Goal: Task Accomplishment & Management: Manage account settings

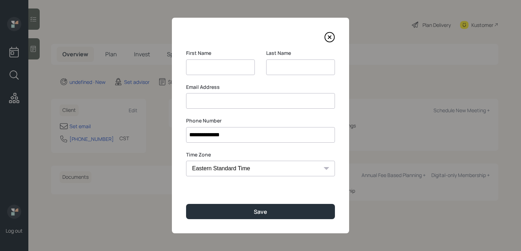
select select "America/[GEOGRAPHIC_DATA]"
type input "[PERSON_NAME]"
click at [234, 106] on input at bounding box center [260, 101] width 149 height 16
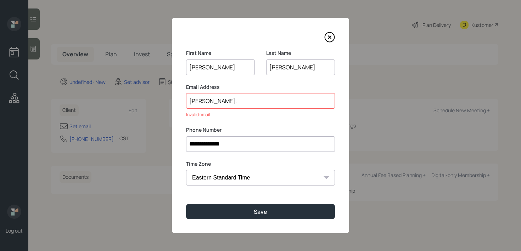
drag, startPoint x: 229, startPoint y: 68, endPoint x: 154, endPoint y: 68, distance: 74.7
click at [154, 68] on div "**********" at bounding box center [260, 125] width 521 height 251
click at [224, 101] on input "[PERSON_NAME]." at bounding box center [260, 101] width 149 height 16
paste input "[PERSON_NAME]"
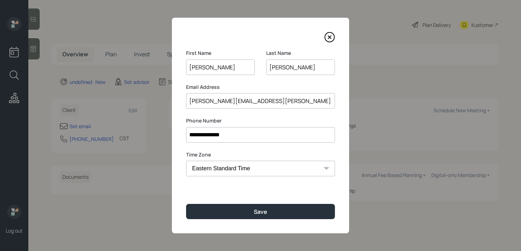
click at [213, 101] on input "[PERSON_NAME][EMAIL_ADDRESS][PERSON_NAME][DOMAIN_NAME]" at bounding box center [260, 101] width 149 height 16
type input "[PERSON_NAME][EMAIL_ADDRESS][PERSON_NAME][DOMAIN_NAME]"
click at [228, 203] on div "**********" at bounding box center [260, 126] width 177 height 216
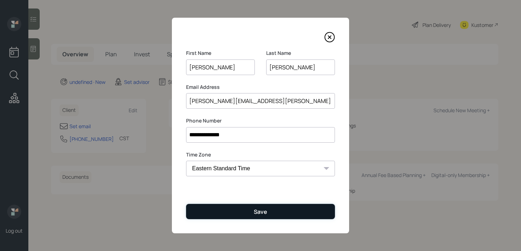
click at [227, 211] on button "Save" at bounding box center [260, 211] width 149 height 15
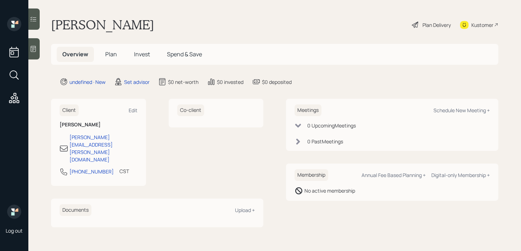
click at [39, 53] on div at bounding box center [33, 48] width 11 height 21
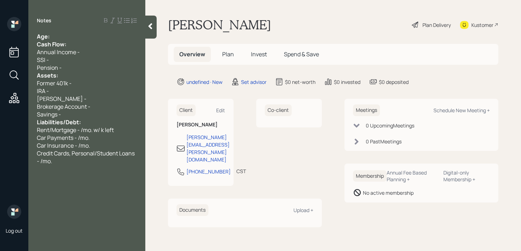
click at [81, 35] on div "Age:" at bounding box center [87, 37] width 100 height 8
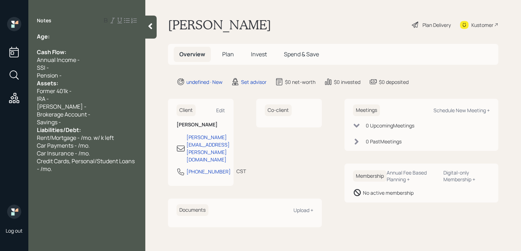
click at [74, 75] on div "Pension -" at bounding box center [87, 76] width 100 height 8
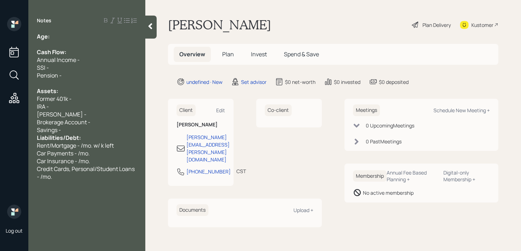
click at [83, 126] on span "Brokerage Account -" at bounding box center [63, 122] width 53 height 8
click at [81, 127] on div "Savings -" at bounding box center [87, 130] width 100 height 8
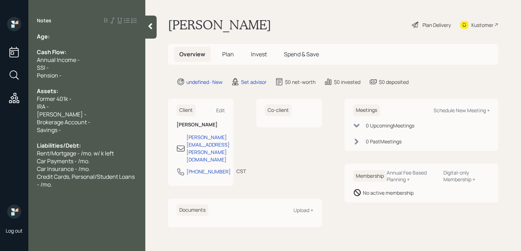
click at [79, 40] on div at bounding box center [87, 44] width 100 height 8
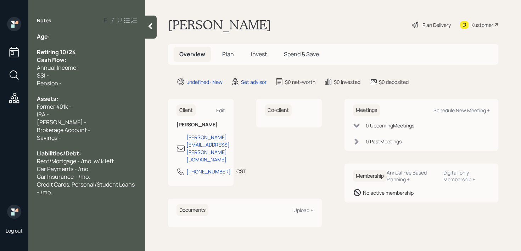
click at [59, 40] on div at bounding box center [87, 44] width 100 height 8
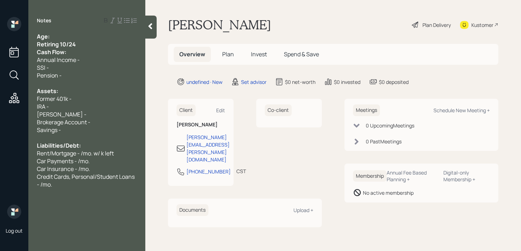
click at [90, 42] on div "Retiring 10/24" at bounding box center [87, 44] width 100 height 8
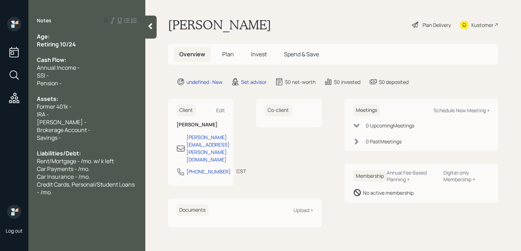
click at [74, 40] on span "Retiring 10/24" at bounding box center [56, 44] width 39 height 8
click at [75, 38] on div "Age:" at bounding box center [87, 37] width 100 height 8
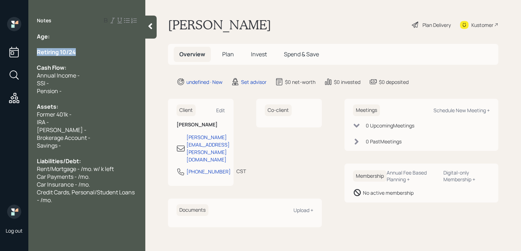
drag, startPoint x: 80, startPoint y: 51, endPoint x: 0, endPoint y: 51, distance: 80.0
click at [0, 51] on div "Log out Notes Age: Retiring 10/24 Cash Flow: Annual Income - SSI - Pension - As…" at bounding box center [260, 125] width 521 height 251
click at [70, 40] on div at bounding box center [87, 44] width 100 height 8
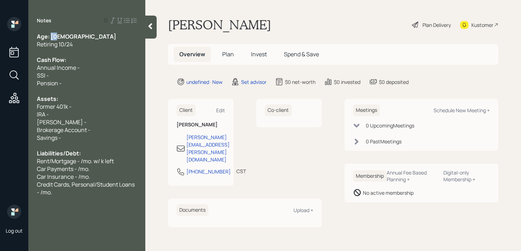
drag, startPoint x: 65, startPoint y: 35, endPoint x: 51, endPoint y: 36, distance: 14.5
click at [51, 36] on div "Age: [DEMOGRAPHIC_DATA]" at bounding box center [87, 37] width 100 height 8
click at [63, 41] on span "Retiring 10/24" at bounding box center [55, 44] width 36 height 8
click at [85, 80] on div "Pension -" at bounding box center [87, 83] width 100 height 8
click at [85, 99] on div "Assets:" at bounding box center [87, 99] width 100 height 8
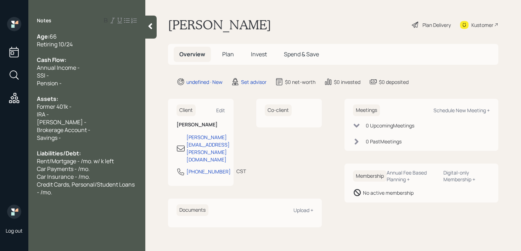
click at [85, 105] on div "Former 401k -" at bounding box center [87, 107] width 100 height 8
click at [74, 106] on span "Current 401k - k" at bounding box center [57, 107] width 41 height 8
click at [106, 126] on div "Brokerage Account -" at bounding box center [87, 130] width 100 height 8
drag, startPoint x: 106, startPoint y: 125, endPoint x: 0, endPoint y: 118, distance: 106.1
click at [0, 118] on div "Log out Notes Age: [DEMOGRAPHIC_DATA] Retiring 10/24 Cash Flow: Annual Income -…" at bounding box center [260, 125] width 521 height 251
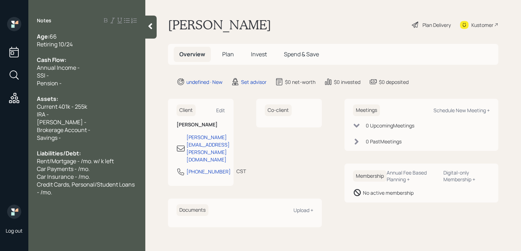
click at [51, 128] on span "Brokerage Account -" at bounding box center [63, 130] width 53 height 8
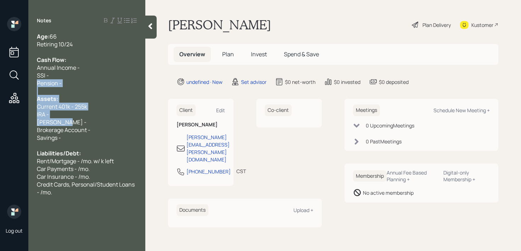
drag, startPoint x: 66, startPoint y: 121, endPoint x: 0, endPoint y: 81, distance: 77.2
click at [0, 81] on div "Log out Notes Age: [DEMOGRAPHIC_DATA] Retiring 10/24 Cash Flow: Annual Income -…" at bounding box center [260, 125] width 521 height 251
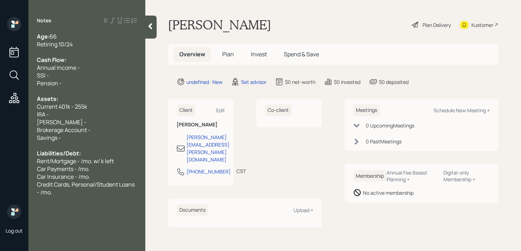
click at [33, 108] on div "Age: [DEMOGRAPHIC_DATA] Retiring 10/24 Cash Flow: Annual Income - SSI - Pension…" at bounding box center [86, 115] width 117 height 164
drag, startPoint x: 65, startPoint y: 123, endPoint x: 30, endPoint y: 111, distance: 36.5
click at [30, 111] on div "Age: [DEMOGRAPHIC_DATA] Retiring 10/24 Cash Flow: Annual Income - SSI - Pension…" at bounding box center [86, 115] width 117 height 164
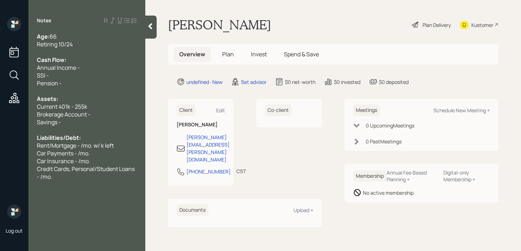
click at [110, 104] on div "Current 401k - 255k" at bounding box center [87, 107] width 100 height 8
click at [109, 116] on div "Brokerage Account -" at bounding box center [87, 114] width 100 height 8
click at [96, 120] on div "Savings -" at bounding box center [87, 122] width 100 height 8
click at [100, 94] on div at bounding box center [87, 91] width 100 height 8
click at [100, 82] on div "Pension -" at bounding box center [87, 83] width 100 height 8
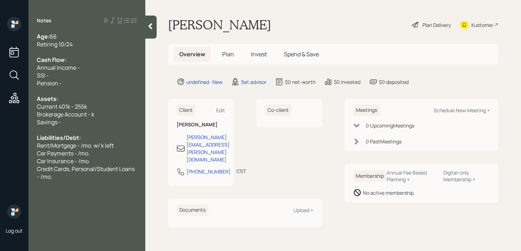
click at [103, 70] on div "Annual Income -" at bounding box center [87, 68] width 100 height 8
click at [103, 48] on div at bounding box center [87, 52] width 100 height 8
click at [108, 34] on div "Age: [DEMOGRAPHIC_DATA]" at bounding box center [87, 37] width 100 height 8
click at [106, 43] on div "Retiring 10/24" at bounding box center [87, 44] width 100 height 8
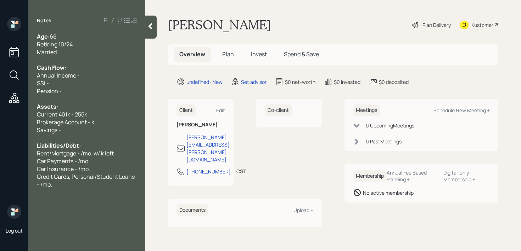
click at [82, 68] on div "Cash Flow:" at bounding box center [87, 68] width 100 height 8
click at [79, 94] on div "Pension -" at bounding box center [87, 91] width 100 height 8
drag, startPoint x: 63, startPoint y: 80, endPoint x: 16, endPoint y: 76, distance: 46.6
click at [16, 76] on div "Log out Notes Age: [DEMOGRAPHIC_DATA] Retiring 10/24 Married Cash Flow: Annual …" at bounding box center [260, 125] width 521 height 251
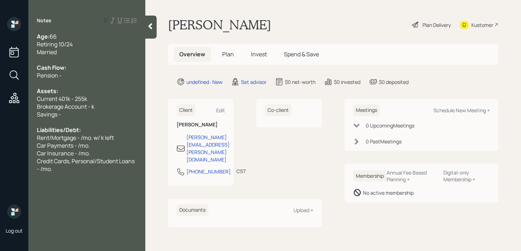
click at [76, 79] on div at bounding box center [87, 83] width 100 height 8
click at [84, 70] on div "Cash Flow:" at bounding box center [87, 68] width 100 height 8
click at [84, 73] on div "Pension -" at bounding box center [87, 76] width 100 height 8
click at [97, 110] on div "Savings -" at bounding box center [87, 114] width 100 height 8
drag, startPoint x: 107, startPoint y: 111, endPoint x: 0, endPoint y: 111, distance: 107.0
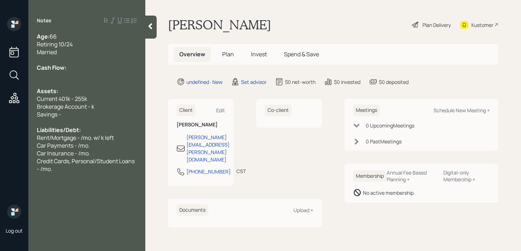
click at [0, 111] on div "Log out Notes Age: [DEMOGRAPHIC_DATA] Retiring 10/24 Married Cash Flow: Assets:…" at bounding box center [260, 125] width 521 height 251
click at [108, 115] on div "Savings -" at bounding box center [87, 114] width 100 height 8
drag, startPoint x: 110, startPoint y: 109, endPoint x: 31, endPoint y: 104, distance: 79.9
click at [31, 104] on div "Age: [DEMOGRAPHIC_DATA] Retiring 10/24 Married Cash Flow: Assets: Current 401k …" at bounding box center [86, 103] width 117 height 140
click at [58, 111] on span "Savings -" at bounding box center [49, 114] width 24 height 8
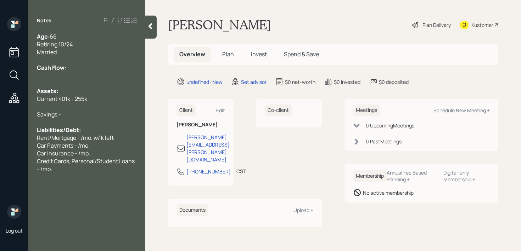
drag, startPoint x: 67, startPoint y: 117, endPoint x: 0, endPoint y: 117, distance: 67.3
click at [0, 117] on div "Log out Notes Age: [DEMOGRAPHIC_DATA] Retiring 10/24 Married Cash Flow: Assets:…" at bounding box center [260, 125] width 521 height 251
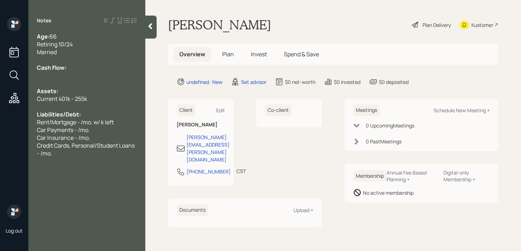
click at [57, 141] on span "Car Insurance - /mo." at bounding box center [63, 138] width 53 height 8
click at [69, 165] on div "Notes Age: [DEMOGRAPHIC_DATA] Retiring 10/24 Married Cash Flow: Assets: Current…" at bounding box center [86, 130] width 117 height 226
click at [73, 154] on div "Credit Cards, Personal/Student Loans - /mo." at bounding box center [87, 150] width 100 height 16
click at [79, 135] on span "Car Insurance - /mo." at bounding box center [63, 138] width 53 height 8
drag, startPoint x: 51, startPoint y: 123, endPoint x: 31, endPoint y: 119, distance: 20.2
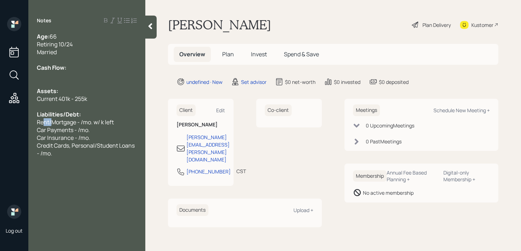
click at [44, 123] on span "Rent/Mortgage - /mo. w/ k left" at bounding box center [75, 122] width 77 height 8
click at [68, 123] on span "Mortgage - /mo. w/ k left" at bounding box center [68, 122] width 62 height 8
drag, startPoint x: 96, startPoint y: 129, endPoint x: 11, endPoint y: 129, distance: 85.7
click at [11, 129] on div "Log out Notes Age: [DEMOGRAPHIC_DATA] Retiring 10/24 Married Cash Flow: Assets:…" at bounding box center [260, 125] width 521 height 251
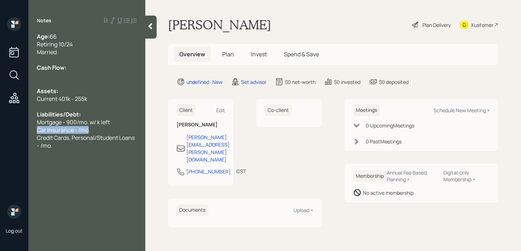
drag, startPoint x: 87, startPoint y: 128, endPoint x: 11, endPoint y: 128, distance: 76.1
click at [11, 128] on div "Log out Notes Age: [DEMOGRAPHIC_DATA] Retiring 10/24 Married Cash Flow: Assets:…" at bounding box center [260, 125] width 521 height 251
drag, startPoint x: 62, startPoint y: 138, endPoint x: 32, endPoint y: 128, distance: 32.1
click at [32, 128] on div "Age: [DEMOGRAPHIC_DATA] Retiring 10/24 Married Cash Flow: Assets: Current 401k …" at bounding box center [86, 87] width 117 height 109
click at [81, 75] on div at bounding box center [87, 76] width 100 height 8
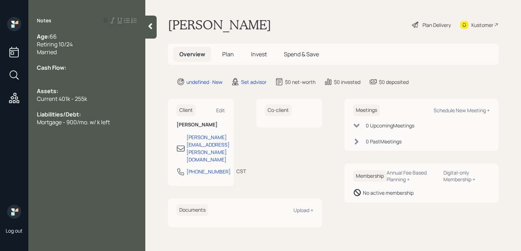
click at [51, 47] on span "Retiring 10/24" at bounding box center [55, 44] width 36 height 8
click at [66, 69] on span "Cash Flow:" at bounding box center [51, 68] width 29 height 8
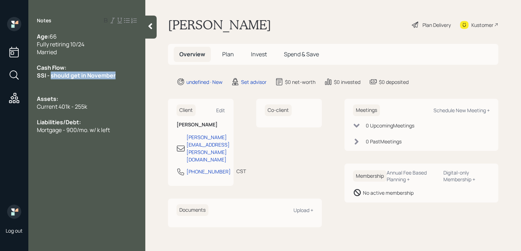
drag, startPoint x: 119, startPoint y: 79, endPoint x: 50, endPoint y: 78, distance: 69.1
click at [50, 78] on div "SSI - should get in November" at bounding box center [87, 76] width 100 height 8
click at [50, 78] on span "SSI -" at bounding box center [43, 76] width 13 height 8
drag, startPoint x: 45, startPoint y: 78, endPoint x: 30, endPoint y: 78, distance: 15.2
click at [30, 78] on div "Age: [DEMOGRAPHIC_DATA] Fully retiring 10/24 Married Cash Flow: SSI - should ge…" at bounding box center [86, 83] width 117 height 101
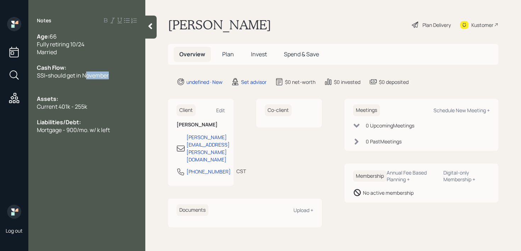
drag, startPoint x: 122, startPoint y: 74, endPoint x: 88, endPoint y: 74, distance: 34.0
click at [88, 74] on div "SSI - should get in November" at bounding box center [87, 76] width 100 height 8
click at [151, 28] on icon at bounding box center [150, 26] width 4 height 6
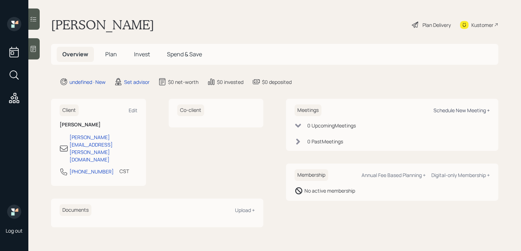
click at [449, 112] on div "Schedule New Meeting +" at bounding box center [461, 110] width 56 height 7
select select "round-[PERSON_NAME]"
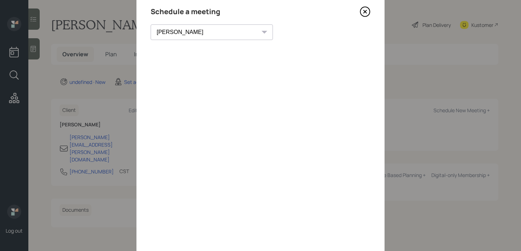
scroll to position [13, 0]
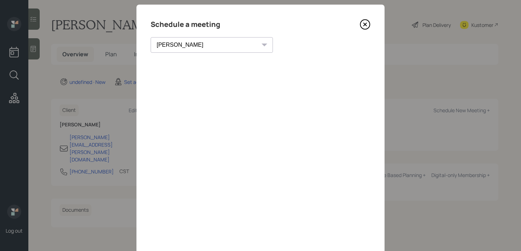
click at [366, 25] on icon at bounding box center [364, 24] width 3 height 3
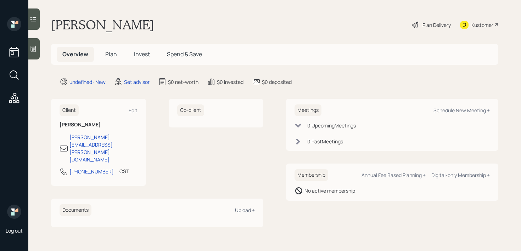
click at [30, 54] on div at bounding box center [33, 48] width 11 height 21
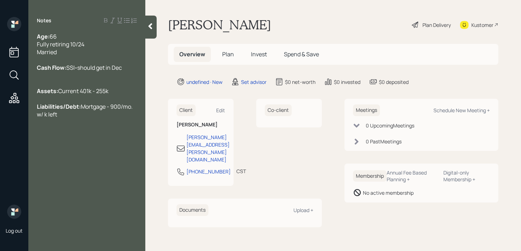
click at [102, 118] on span "Mortgage - 900/mo. w/ k left" at bounding box center [85, 111] width 97 height 16
drag, startPoint x: 111, startPoint y: 129, endPoint x: 94, endPoint y: 130, distance: 17.0
click at [94, 118] on div "Liabilities/Debt: Mortgage - 900/mo. w/ left" at bounding box center [87, 111] width 100 height 16
click at [474, 22] on div "Kustomer" at bounding box center [482, 24] width 22 height 7
click at [64, 118] on div at bounding box center [87, 114] width 100 height 8
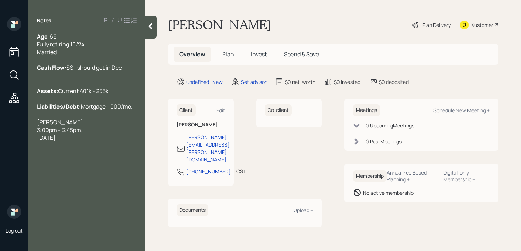
drag, startPoint x: 111, startPoint y: 159, endPoint x: 34, endPoint y: 143, distance: 78.3
click at [34, 143] on div "Age: [DEMOGRAPHIC_DATA] Fully retiring 10/24 Married Cash Flow: SSI - should ge…" at bounding box center [86, 99] width 117 height 132
copy div "[PERSON_NAME] 3:00pm - 3:45pm[DATE]"
